Goal: Information Seeking & Learning: Learn about a topic

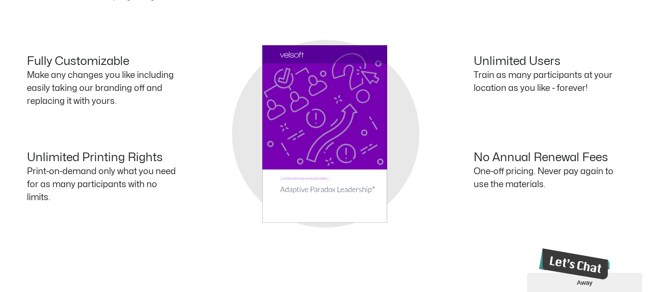
scroll to position [433, 0]
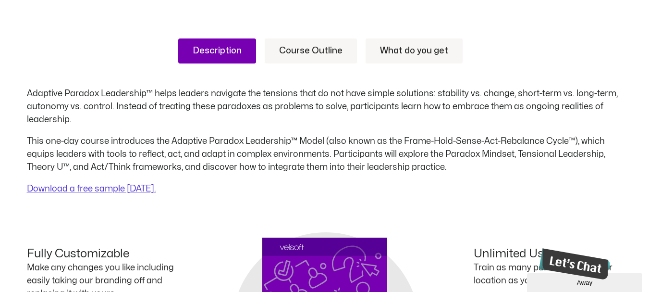
click at [326, 56] on link "Course Outline" at bounding box center [311, 50] width 92 height 25
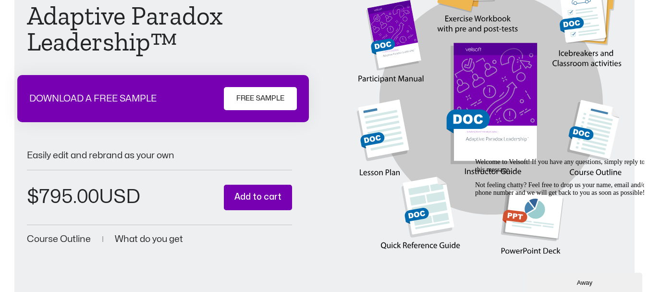
scroll to position [0, 0]
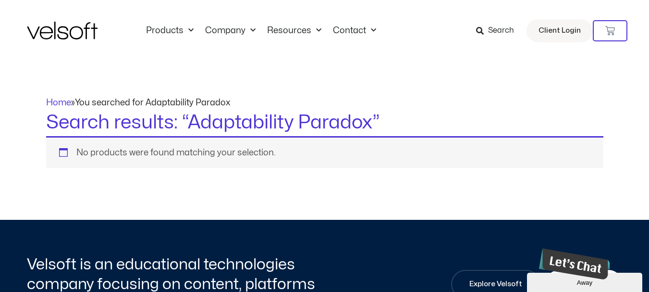
click at [67, 24] on img at bounding box center [62, 31] width 71 height 18
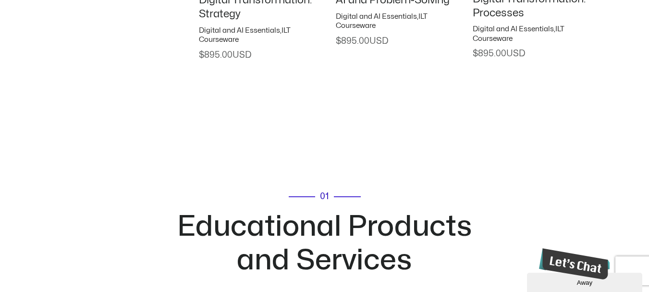
scroll to position [1778, 0]
